Goal: Task Accomplishment & Management: Use online tool/utility

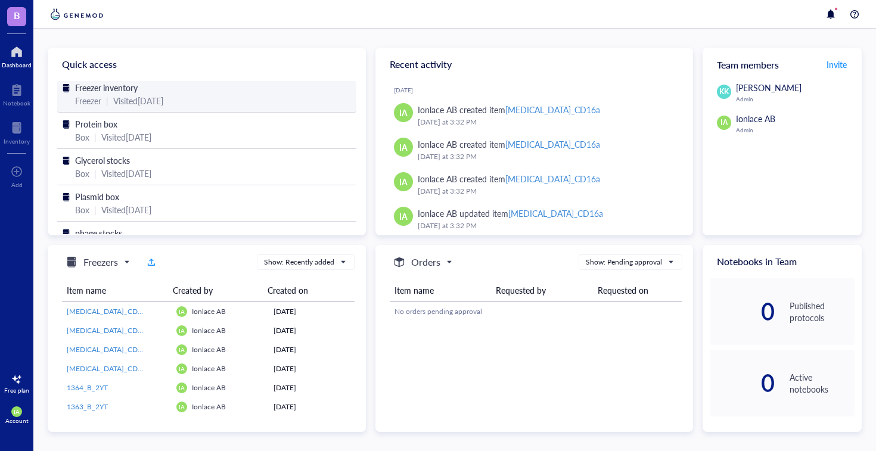
click at [147, 85] on div "Freezer inventory" at bounding box center [207, 87] width 264 height 13
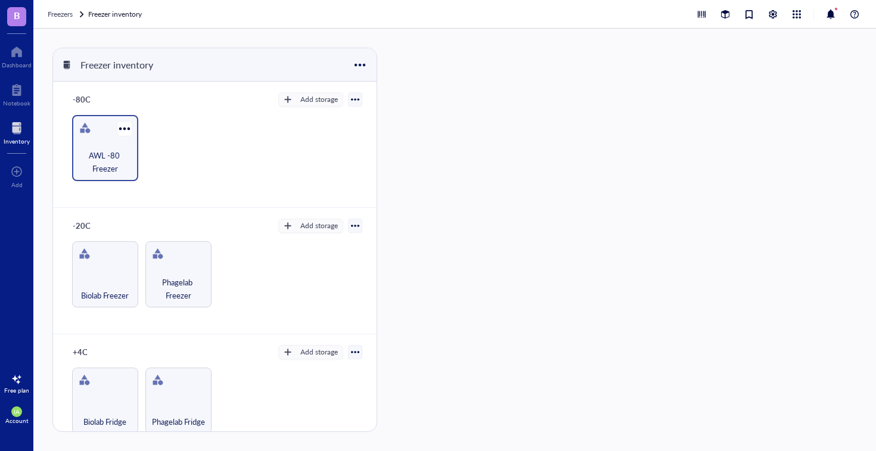
click at [116, 157] on span "AWL -80 Freezer" at bounding box center [105, 162] width 54 height 26
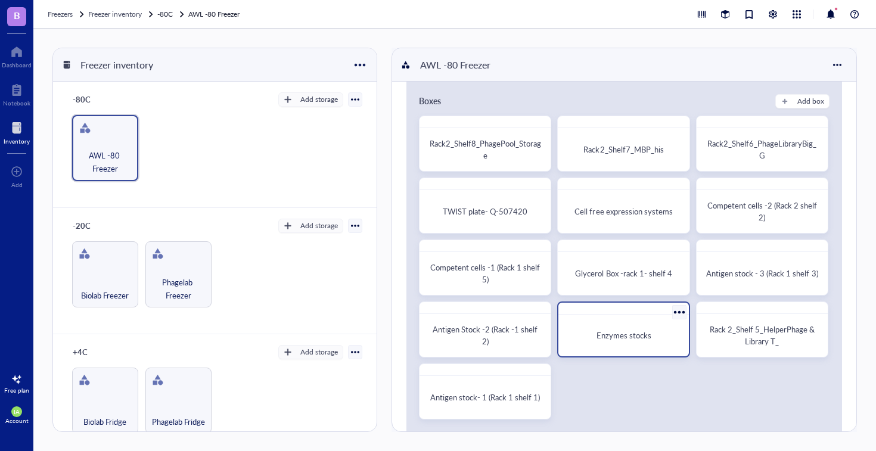
scroll to position [18, 0]
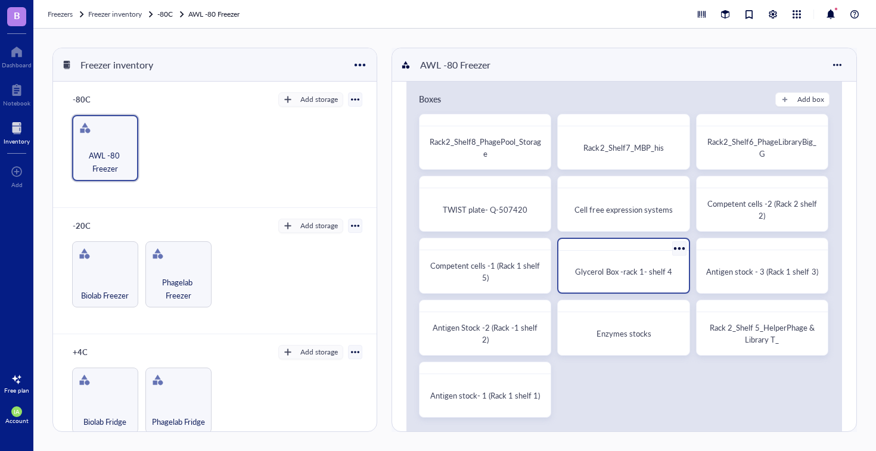
click at [634, 264] on div "Glycerol Box -rack 1- shelf 4" at bounding box center [623, 272] width 120 height 32
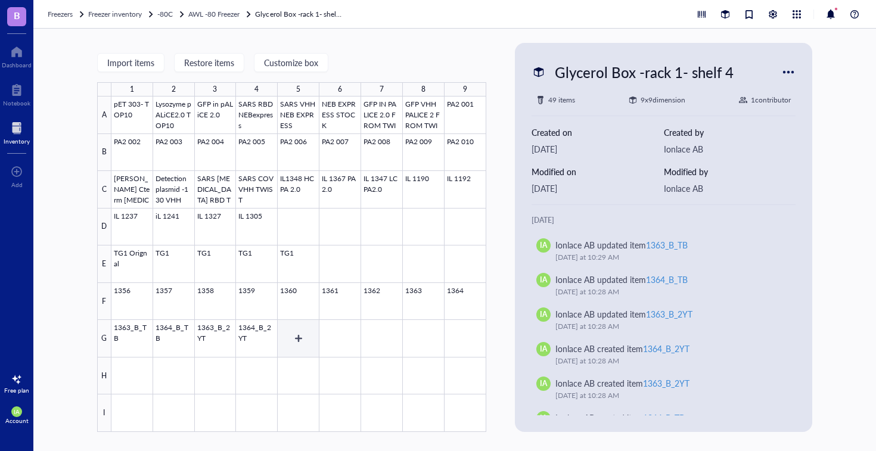
click at [296, 339] on div at bounding box center [298, 265] width 375 height 336
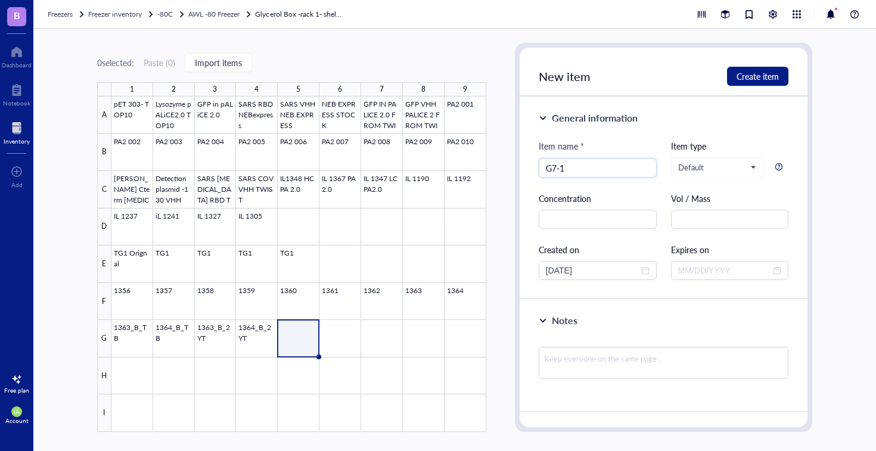
type input "G7-1"
click at [602, 199] on div "Concentration" at bounding box center [598, 198] width 118 height 13
click at [720, 166] on span "Default" at bounding box center [717, 167] width 78 height 11
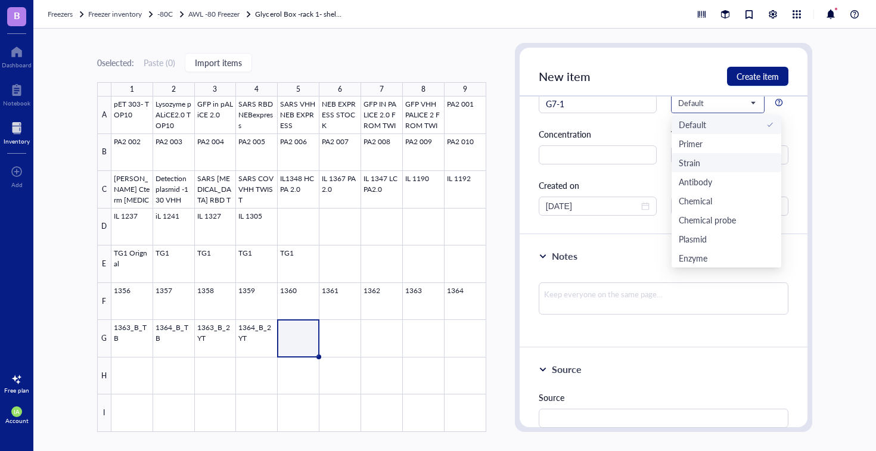
click at [695, 160] on div "Strain" at bounding box center [689, 162] width 21 height 13
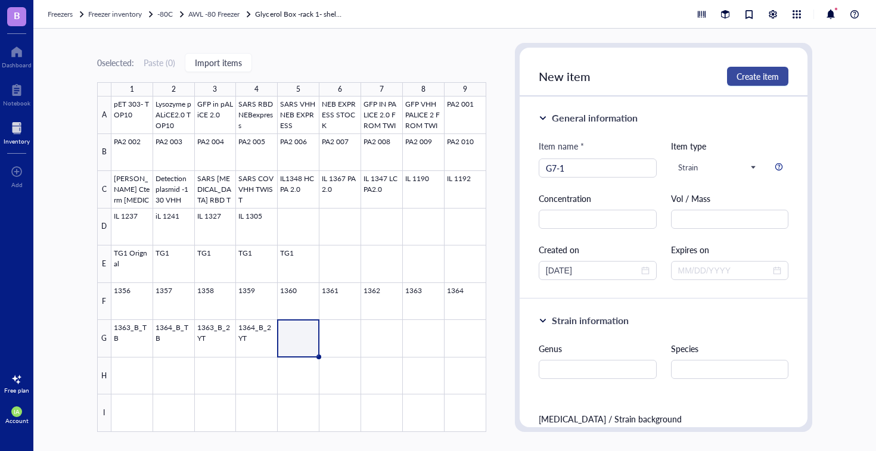
click at [750, 76] on span "Create item" at bounding box center [758, 77] width 42 height 10
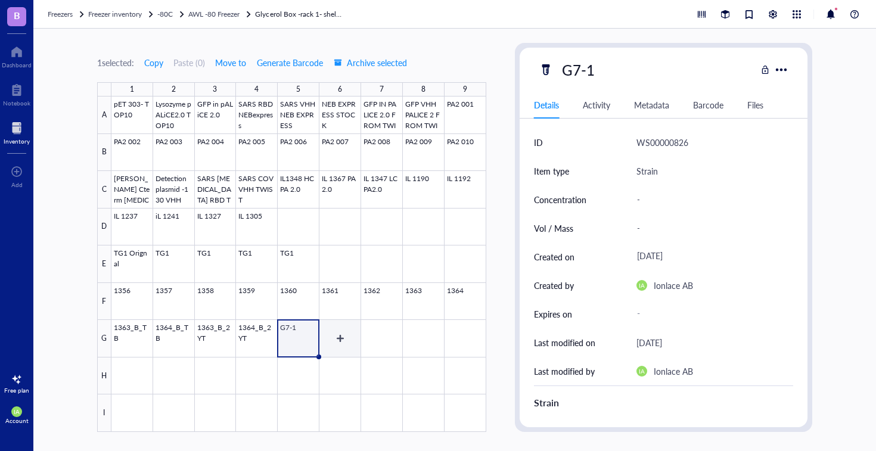
click at [334, 338] on div at bounding box center [298, 265] width 375 height 336
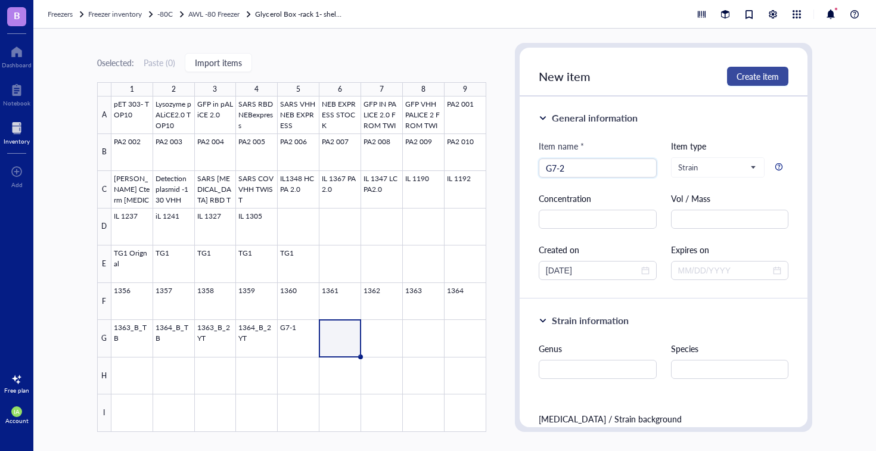
type input "G7-2"
click at [745, 80] on span "Create item" at bounding box center [758, 77] width 42 height 10
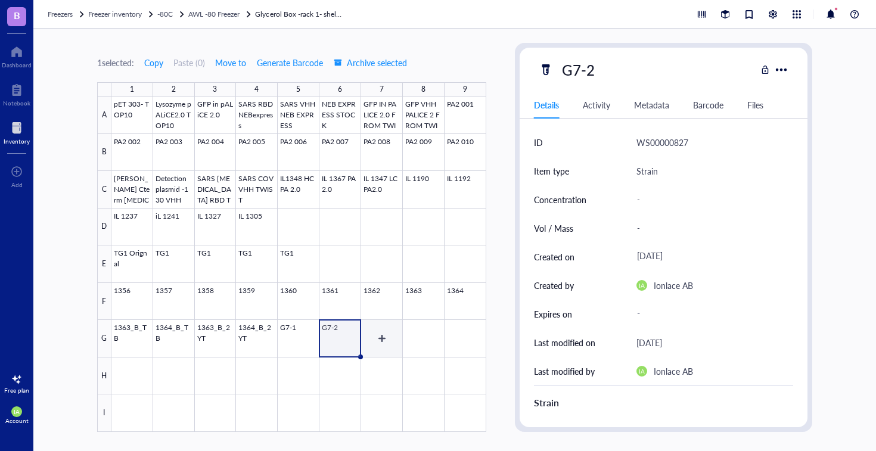
click at [379, 332] on div at bounding box center [298, 265] width 375 height 336
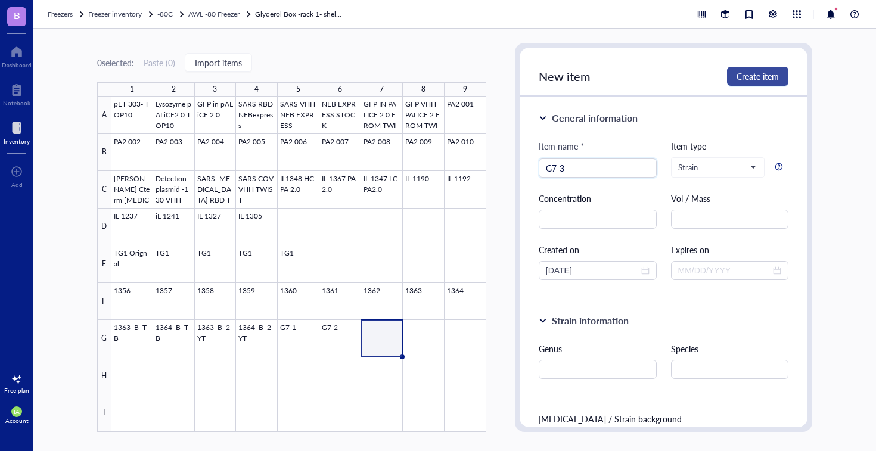
type input "G7-3"
click at [747, 81] on span "Create item" at bounding box center [758, 77] width 42 height 10
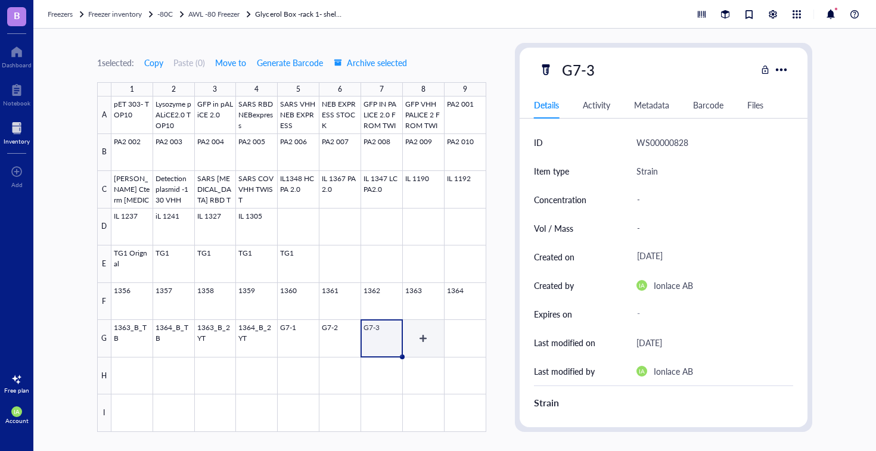
click at [431, 332] on div at bounding box center [298, 265] width 375 height 336
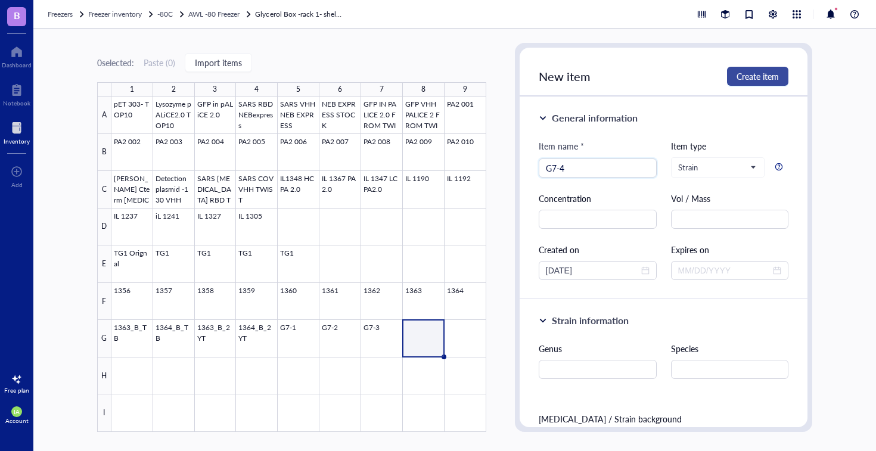
type input "G7-4"
click at [754, 80] on span "Create item" at bounding box center [758, 77] width 42 height 10
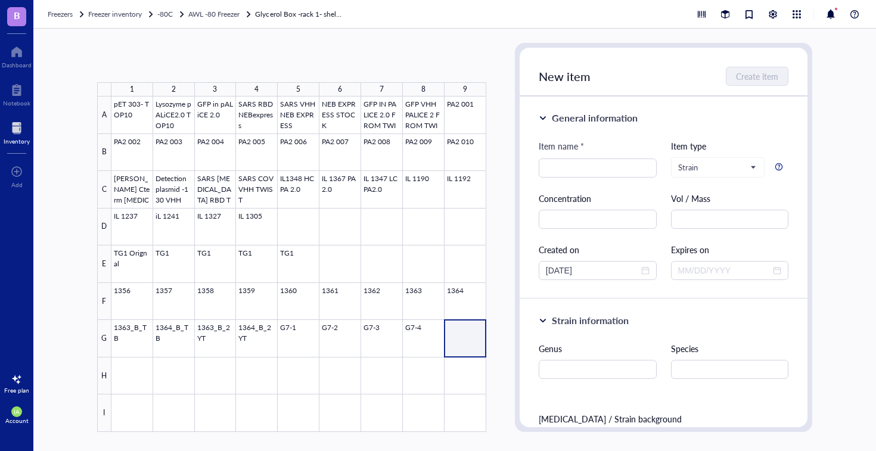
click at [463, 331] on div at bounding box center [298, 265] width 375 height 336
type input "G7-5"
click at [763, 67] on button "Create item" at bounding box center [757, 76] width 61 height 19
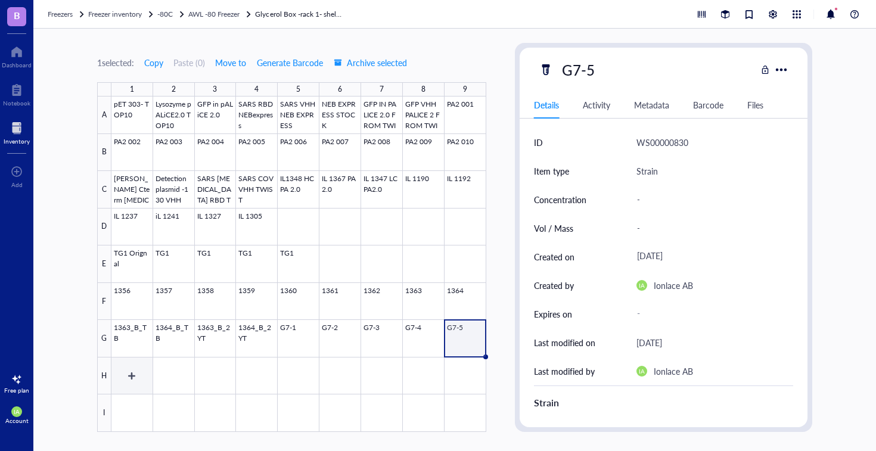
click at [125, 371] on div at bounding box center [298, 265] width 375 height 336
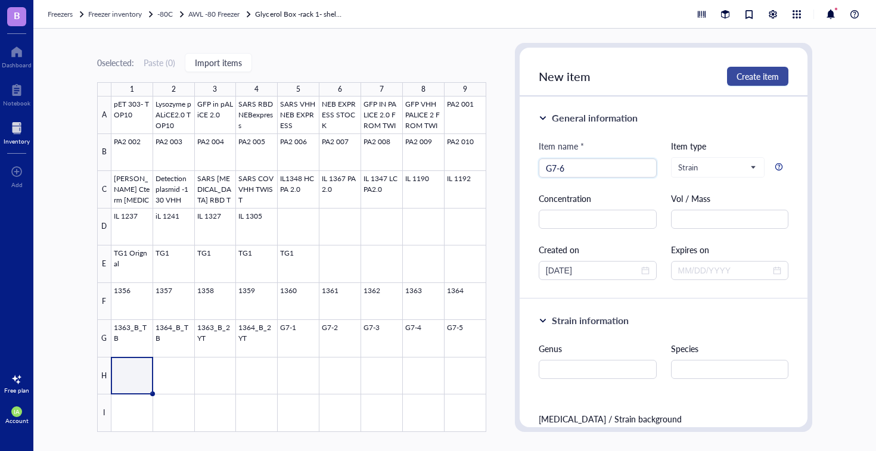
type input "G7-6"
click at [756, 72] on span "Create item" at bounding box center [758, 77] width 42 height 10
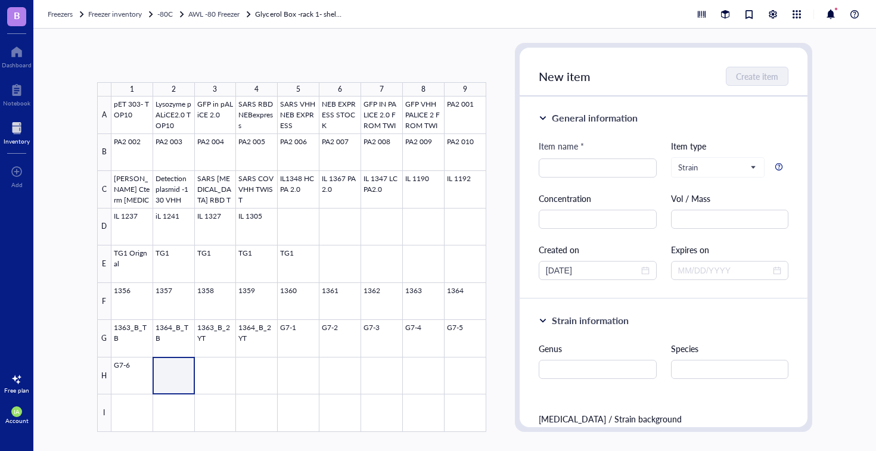
click at [165, 379] on div at bounding box center [298, 265] width 375 height 336
type input "G7-7"
click at [752, 81] on span "Create item" at bounding box center [758, 77] width 42 height 10
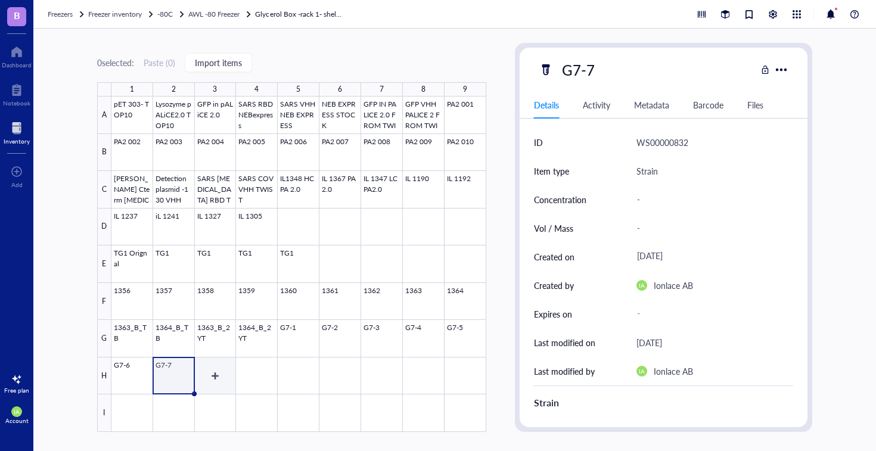
click at [200, 373] on div at bounding box center [298, 265] width 375 height 336
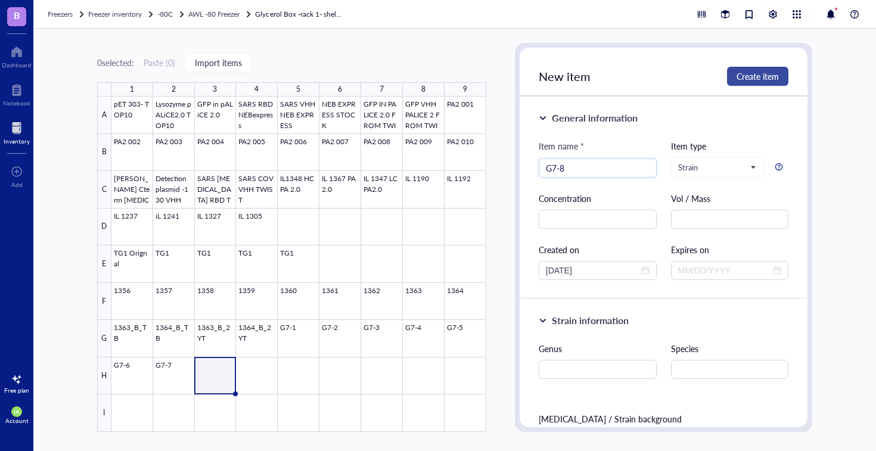
type input "G7-8"
click at [758, 80] on span "Create item" at bounding box center [758, 77] width 42 height 10
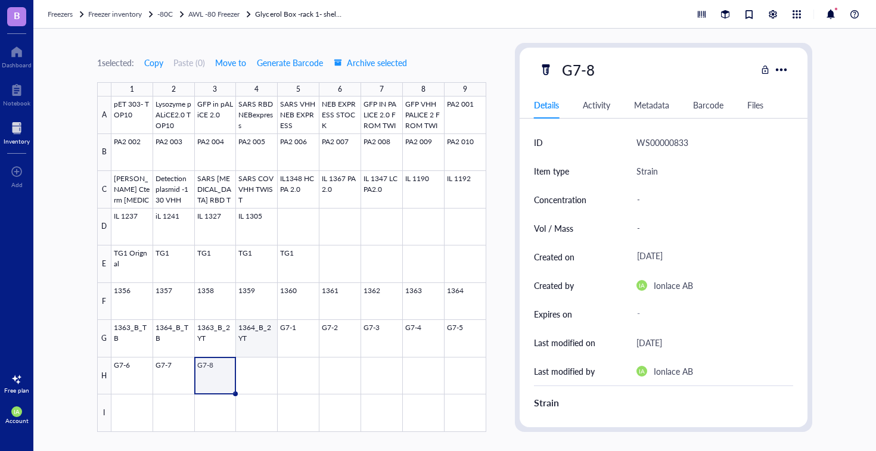
click at [246, 333] on div at bounding box center [298, 265] width 375 height 336
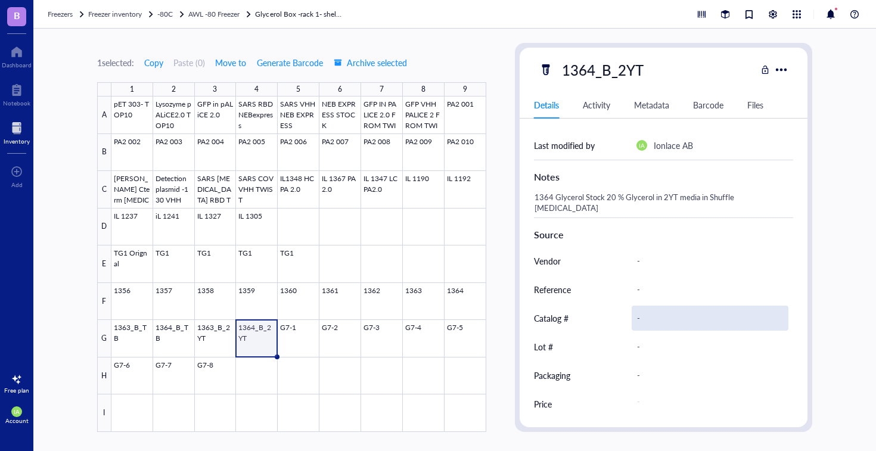
scroll to position [227, 0]
click at [300, 341] on div at bounding box center [298, 265] width 375 height 336
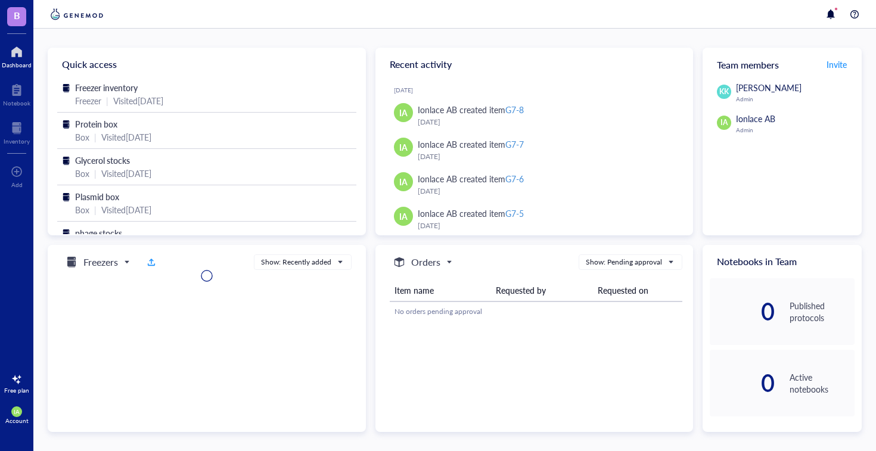
click at [95, 19] on img at bounding box center [77, 14] width 58 height 14
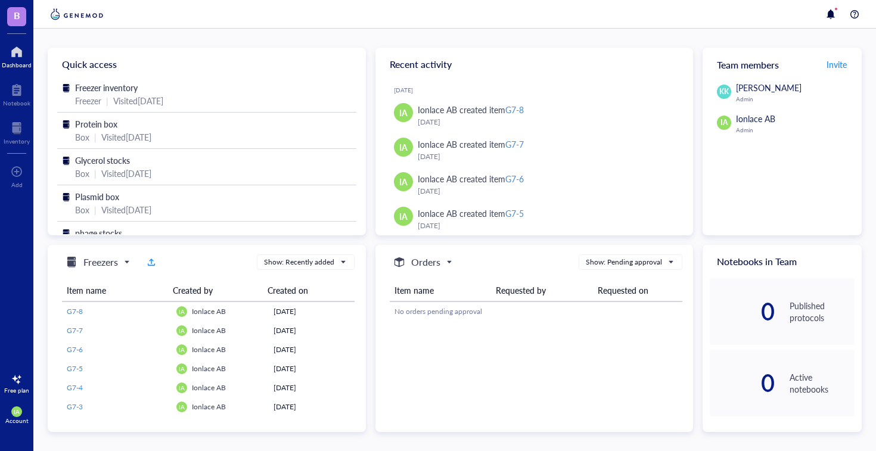
click at [96, 15] on img at bounding box center [77, 14] width 58 height 14
